Goal: Entertainment & Leisure: Consume media (video, audio)

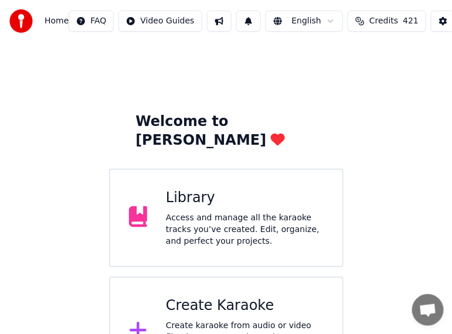
click at [225, 212] on div "Access and manage all the karaoke tracks you’ve created. Edit, organize, and pe…" at bounding box center [245, 229] width 158 height 35
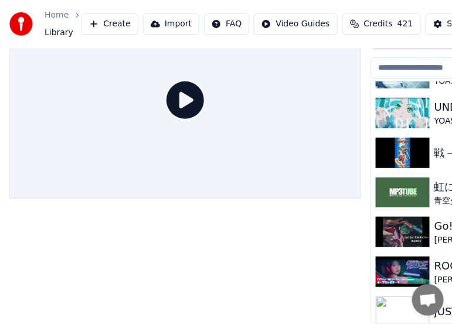
scroll to position [54, 0]
click at [401, 302] on img at bounding box center [402, 311] width 54 height 30
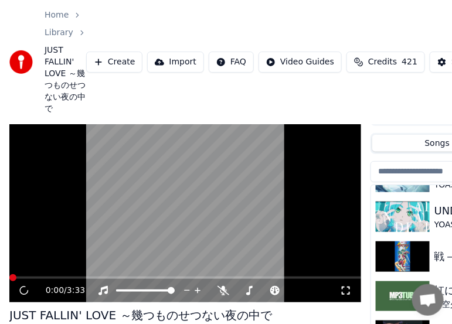
scroll to position [13, 0]
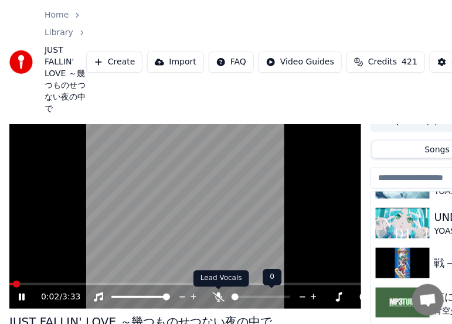
click at [218, 295] on icon at bounding box center [219, 296] width 12 height 9
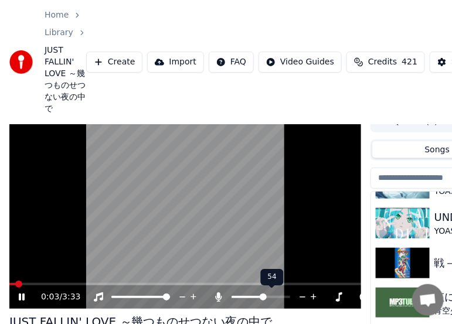
click at [263, 296] on span at bounding box center [247, 297] width 32 height 2
click at [254, 296] on span at bounding box center [254, 296] width 7 height 7
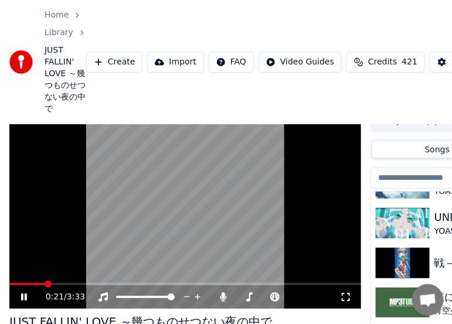
scroll to position [71, 0]
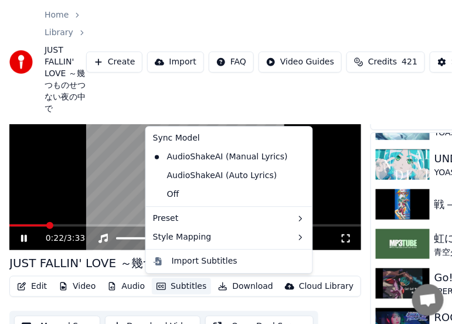
click at [172, 285] on button "Subtitles" at bounding box center [181, 286] width 59 height 16
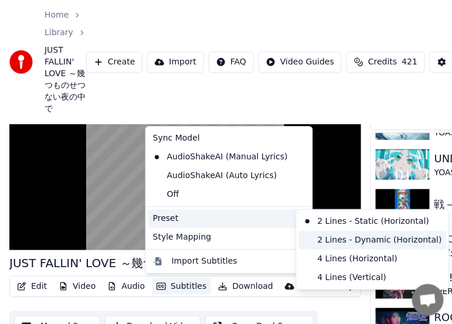
click at [336, 238] on div "2 Lines - Dynamic (Horizontal)" at bounding box center [373, 240] width 148 height 19
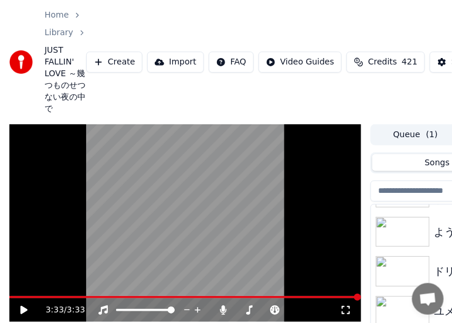
scroll to position [0, 0]
click at [60, 32] on link "Library" at bounding box center [59, 33] width 29 height 12
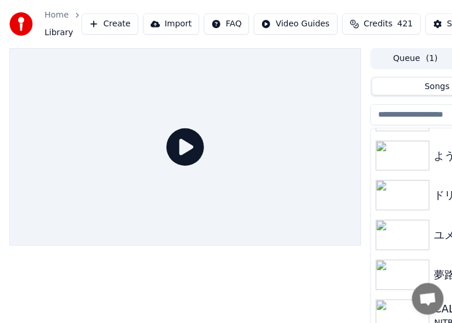
scroll to position [0, 182]
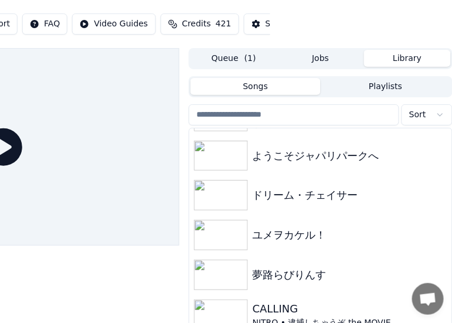
click at [401, 54] on button "Library" at bounding box center [407, 58] width 87 height 17
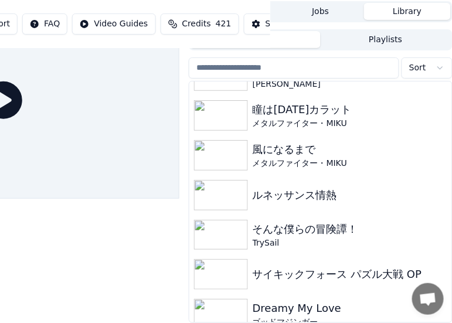
scroll to position [6995, 0]
click at [305, 142] on div "風になるまで" at bounding box center [343, 149] width 183 height 16
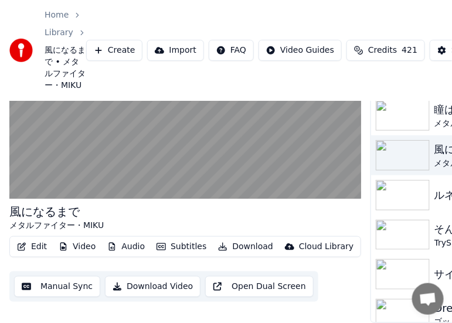
scroll to position [107, 0]
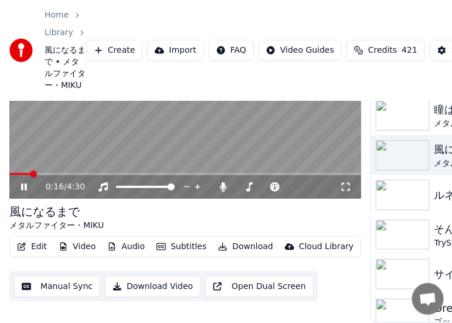
click at [23, 182] on icon at bounding box center [32, 186] width 27 height 9
click at [9, 170] on span at bounding box center [12, 173] width 7 height 7
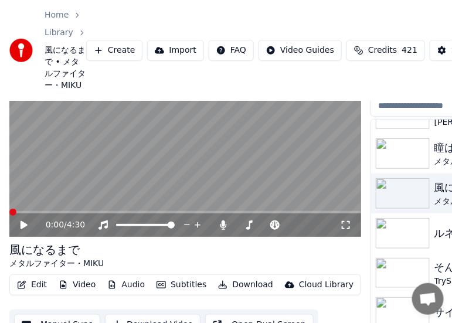
scroll to position [0, 0]
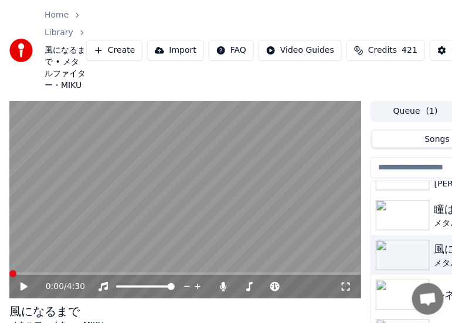
click at [20, 285] on icon at bounding box center [23, 286] width 7 height 8
